Goal: Information Seeking & Learning: Learn about a topic

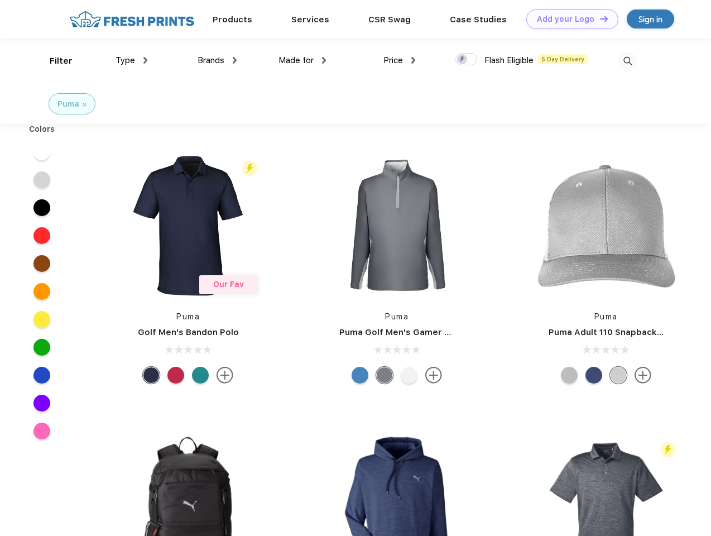
scroll to position [1, 0]
click at [568, 19] on link "Add your Logo Design Tool" at bounding box center [572, 19] width 92 height 20
click at [0, 0] on div "Design Tool" at bounding box center [0, 0] width 0 height 0
click at [599, 18] on link "Add your Logo Design Tool" at bounding box center [572, 19] width 92 height 20
click at [54, 61] on div "Filter" at bounding box center [61, 61] width 23 height 13
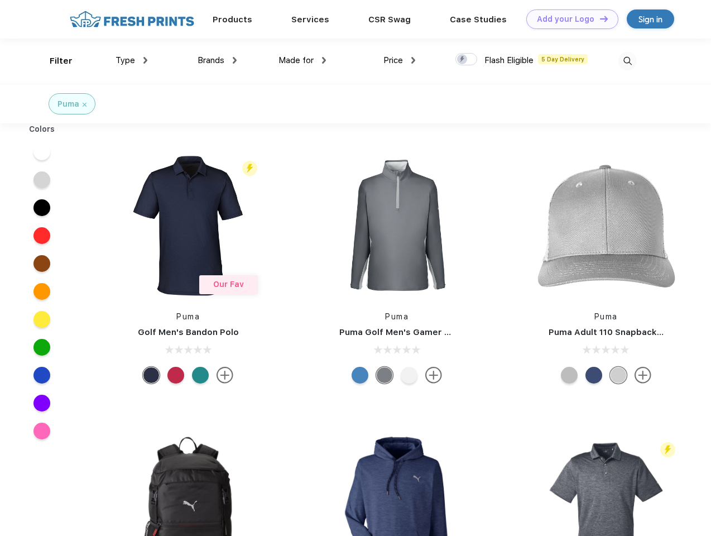
click at [132, 60] on span "Type" at bounding box center [126, 60] width 20 height 10
click at [217, 60] on span "Brands" at bounding box center [211, 60] width 27 height 10
click at [303, 60] on span "Made for" at bounding box center [296, 60] width 35 height 10
click at [400, 60] on span "Price" at bounding box center [394, 60] width 20 height 10
click at [467, 60] on div at bounding box center [467, 59] width 22 height 12
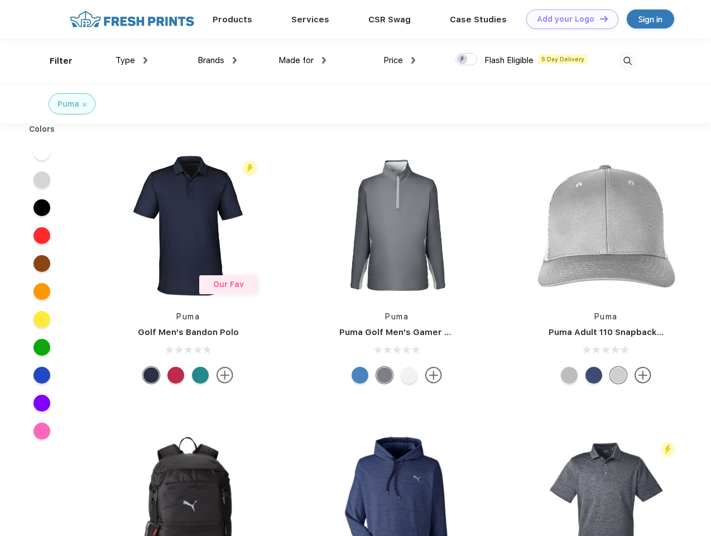
click at [463, 60] on input "checkbox" at bounding box center [459, 55] width 7 height 7
click at [627, 61] on img at bounding box center [628, 61] width 18 height 18
